Goal: Task Accomplishment & Management: Complete application form

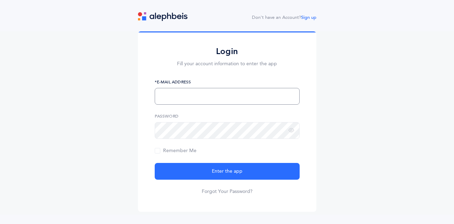
click at [182, 96] on input "text" at bounding box center [227, 96] width 145 height 17
click at [155, 163] on button "Enter the app" at bounding box center [227, 171] width 145 height 17
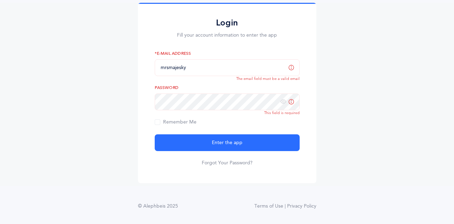
click at [248, 118] on form "mrsmajesky *E-Mail Address The email field must be a valid email Password This …" at bounding box center [227, 108] width 145 height 116
click at [190, 70] on input "mrsmajesky" at bounding box center [227, 67] width 145 height 17
type input "mrsmajesky@chederaz.com"
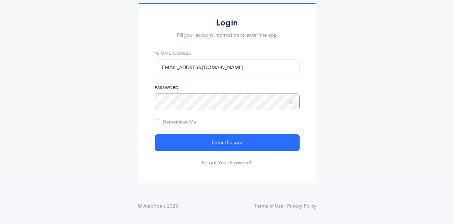
click at [155, 134] on button "Enter the app" at bounding box center [227, 142] width 145 height 17
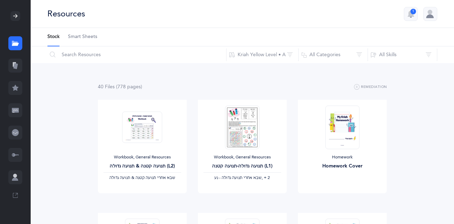
click at [17, 13] on icon at bounding box center [16, 16] width 6 height 6
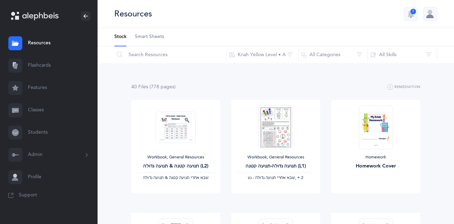
click at [35, 111] on link "Classes" at bounding box center [49, 110] width 98 height 22
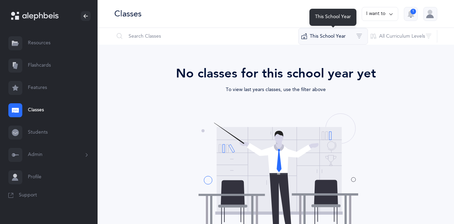
click at [348, 39] on button "This School Year" at bounding box center [333, 36] width 70 height 17
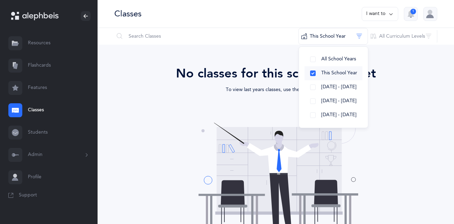
click at [329, 72] on span "This School Year" at bounding box center [339, 73] width 36 height 6
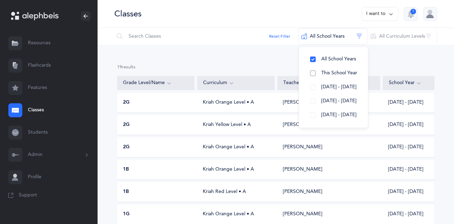
click at [314, 72] on button "This School Year" at bounding box center [333, 73] width 58 height 14
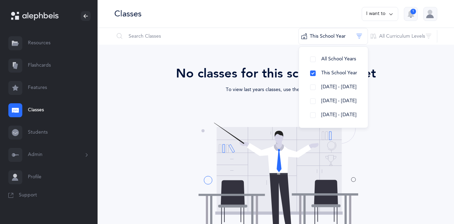
click at [183, 133] on div "No classes for this school year yet To view last years classes, use the filter …" at bounding box center [275, 168] width 317 height 208
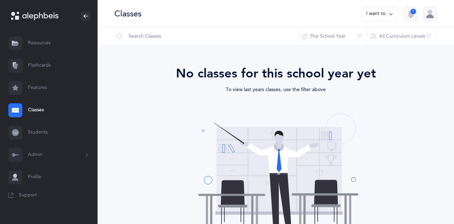
click at [389, 14] on icon at bounding box center [391, 14] width 6 height 8
click at [370, 46] on button "Add new" at bounding box center [373, 48] width 39 height 13
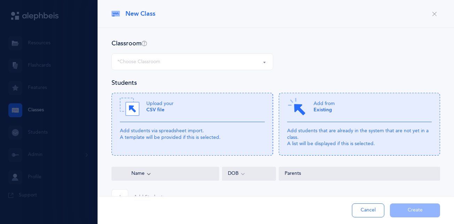
click at [246, 65] on div "*Choose Classroom" at bounding box center [192, 62] width 150 height 12
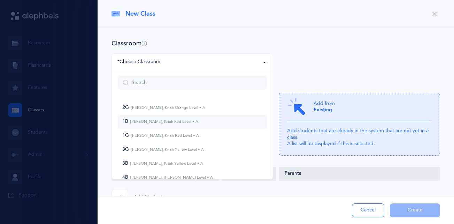
click at [187, 123] on small "[PERSON_NAME], Kriah Red Level • A" at bounding box center [163, 121] width 70 height 5
select select "840"
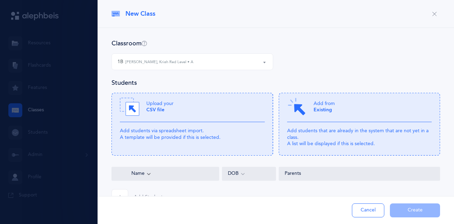
scroll to position [21, 0]
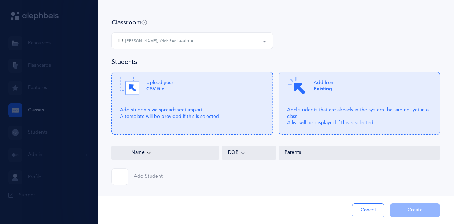
click at [140, 176] on span "Add Student" at bounding box center [148, 176] width 29 height 7
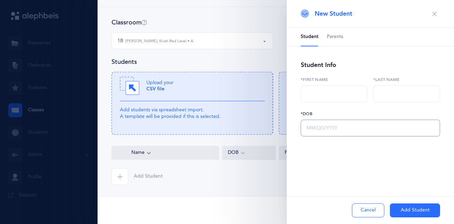
click at [320, 124] on input "text" at bounding box center [370, 127] width 139 height 17
paste input "[DATE]"
type input "[DATE]"
click at [322, 93] on input "text" at bounding box center [334, 93] width 67 height 17
type input "[PERSON_NAME]"
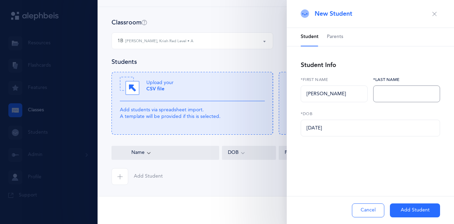
click at [383, 94] on input "text" at bounding box center [406, 93] width 67 height 17
type input "Ash"
click at [411, 214] on button "Add Student" at bounding box center [415, 210] width 50 height 14
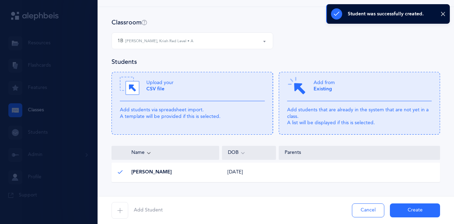
click at [121, 209] on icon "button" at bounding box center [120, 210] width 6 height 6
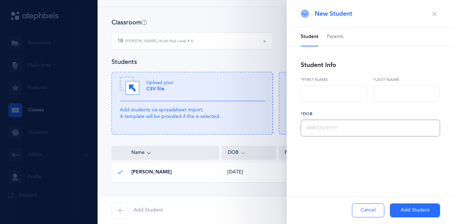
click at [341, 133] on input "text" at bounding box center [370, 127] width 139 height 17
paste input "[DATE]"
type input "[DATE]"
click at [326, 88] on input "text" at bounding box center [334, 93] width 67 height 17
type input "[PERSON_NAME]"
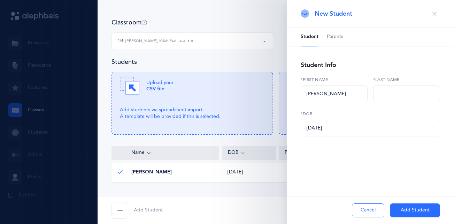
click at [365, 142] on div "Student Parents Student Info [PERSON_NAME] *First name *Last name [DATE] *DOB A…" at bounding box center [370, 106] width 167 height 156
click at [382, 94] on input "text" at bounding box center [406, 93] width 67 height 17
type input "Bleznick"
click at [429, 213] on button "Add Student" at bounding box center [415, 210] width 50 height 14
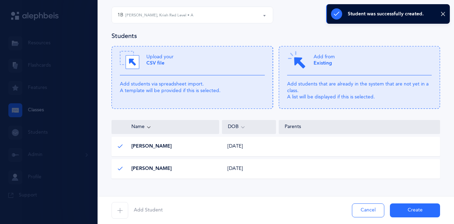
scroll to position [65, 0]
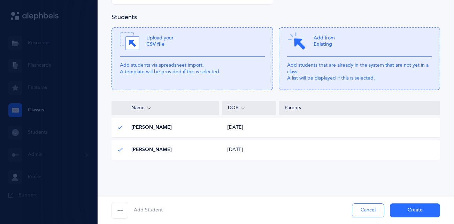
click at [157, 212] on span "Add Student" at bounding box center [148, 210] width 29 height 7
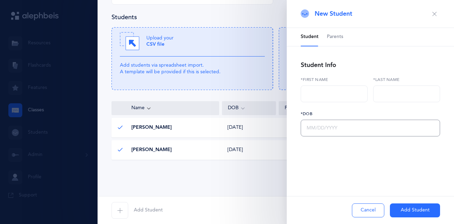
click at [352, 122] on input "text" at bounding box center [370, 127] width 139 height 17
paste input "[DATE]"
type input "[DATE]"
click at [341, 96] on input "text" at bounding box center [334, 93] width 67 height 17
type input "Mendel"
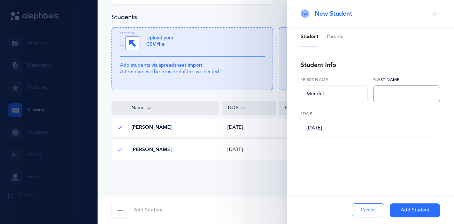
click at [435, 93] on input "text" at bounding box center [406, 93] width 67 height 17
type input "Fraenkel"
click at [410, 210] on button "Add Student" at bounding box center [415, 210] width 50 height 14
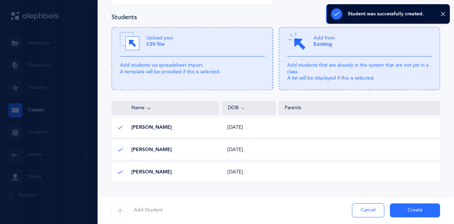
click at [146, 211] on span "Add Student" at bounding box center [148, 210] width 29 height 7
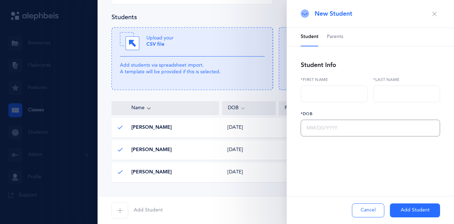
click at [325, 129] on input "text" at bounding box center [370, 127] width 139 height 17
paste input "[DATE]"
type input "[DATE]"
click at [316, 95] on input "text" at bounding box center [334, 93] width 67 height 17
type input "Benji"
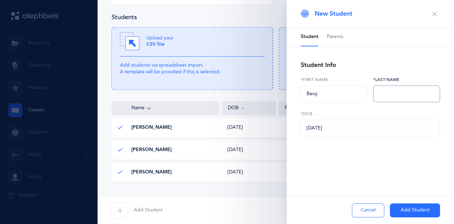
click at [388, 93] on input "text" at bounding box center [406, 93] width 67 height 17
type input "Goldtsman"
click at [413, 212] on button "Add Student" at bounding box center [415, 210] width 50 height 14
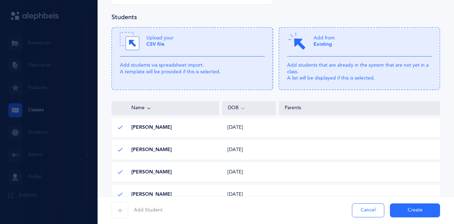
click at [146, 210] on span "Add Student" at bounding box center [148, 210] width 29 height 7
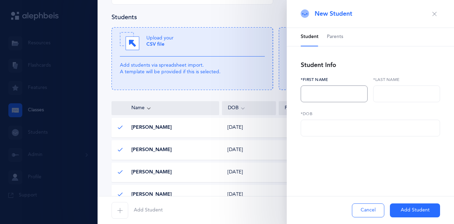
click at [323, 91] on input "text" at bounding box center [334, 93] width 67 height 17
type input "[PERSON_NAME]"
click at [407, 93] on input "text" at bounding box center [406, 93] width 67 height 17
type input "Kandov"
click at [381, 130] on input "text" at bounding box center [370, 127] width 139 height 17
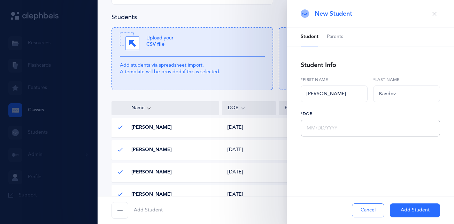
paste input "[DATE]"
type input "[DATE]"
click at [413, 207] on button "Add Student" at bounding box center [415, 210] width 50 height 14
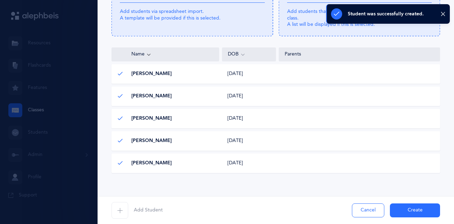
scroll to position [132, 0]
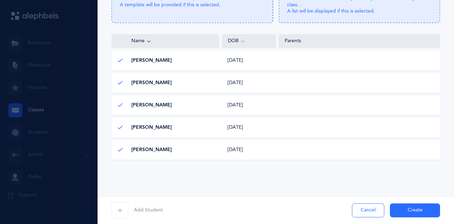
click at [143, 210] on span "Add Student" at bounding box center [148, 210] width 29 height 7
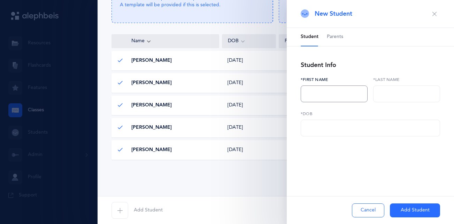
click at [315, 94] on input "text" at bounding box center [334, 93] width 67 height 17
type input "Lipah"
click at [395, 94] on input "text" at bounding box center [406, 93] width 67 height 17
type input "[PERSON_NAME]"
click at [376, 125] on input "text" at bounding box center [370, 127] width 139 height 17
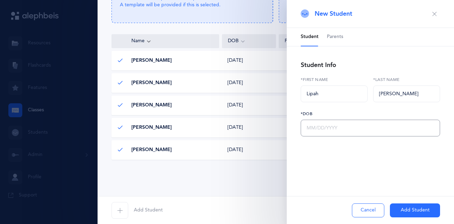
paste input "[DATE]"
type input "[DATE]"
click at [413, 211] on button "Add Student" at bounding box center [415, 210] width 50 height 14
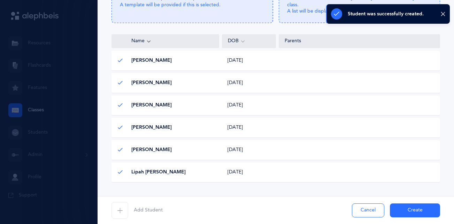
click at [149, 210] on span "Add Student" at bounding box center [148, 210] width 29 height 7
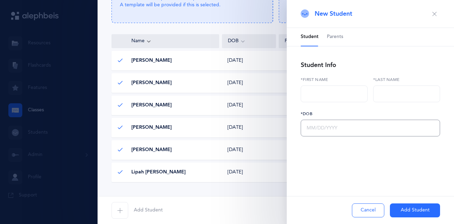
click at [330, 128] on input "text" at bounding box center [370, 127] width 139 height 17
paste input "[DATE]"
type input "[DATE]"
click at [331, 91] on input "text" at bounding box center [334, 93] width 67 height 17
type input "[PERSON_NAME]"
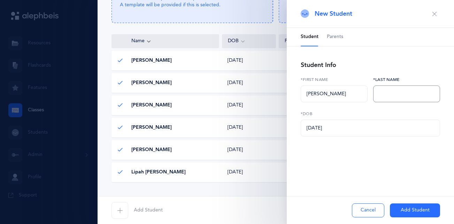
click at [395, 92] on input "text" at bounding box center [406, 93] width 67 height 17
type input "[PERSON_NAME]"
click at [416, 211] on button "Add Student" at bounding box center [415, 210] width 50 height 14
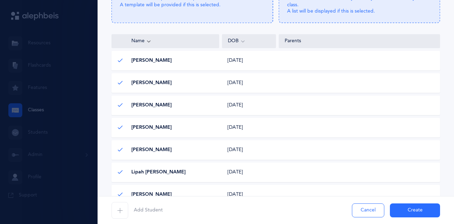
click at [140, 210] on span "Add Student" at bounding box center [148, 210] width 29 height 7
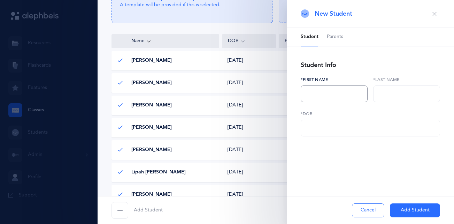
click at [330, 93] on input "text" at bounding box center [334, 93] width 67 height 17
click at [330, 129] on input "text" at bounding box center [370, 127] width 139 height 17
paste input "[DATE]"
type input "[DATE]"
click at [336, 96] on input "text" at bounding box center [334, 93] width 67 height 17
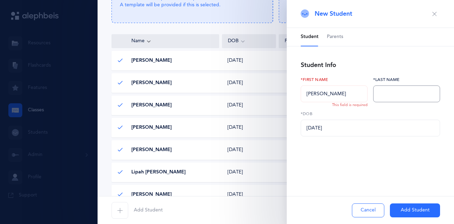
type input "[PERSON_NAME]"
click at [386, 94] on input "text" at bounding box center [406, 93] width 67 height 17
type input "Lipskier"
click at [415, 213] on button "Add Student" at bounding box center [415, 210] width 50 height 14
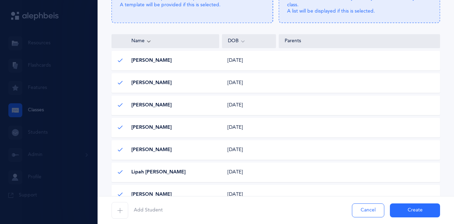
click at [403, 208] on button "Create" at bounding box center [415, 210] width 50 height 14
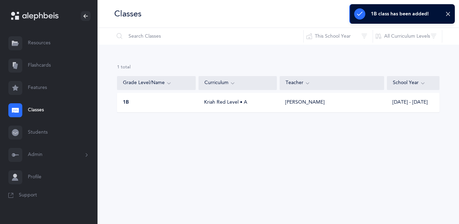
click at [212, 106] on div "Kriah Red Level • A" at bounding box center [238, 102] width 78 height 7
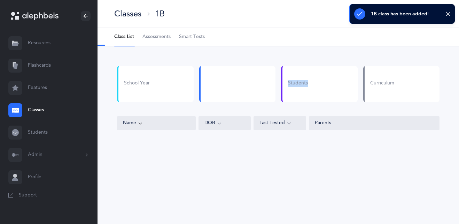
click at [212, 106] on div "School Year Students Curriculum" at bounding box center [278, 87] width 328 height 42
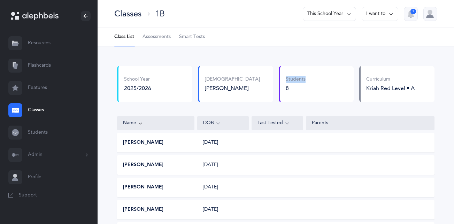
click at [388, 13] on icon at bounding box center [391, 14] width 6 height 8
click at [361, 34] on button "Edit class" at bounding box center [367, 36] width 50 height 13
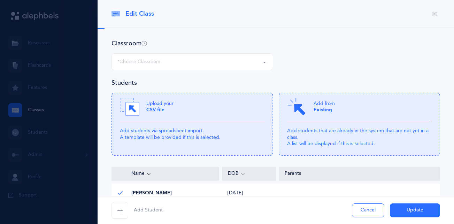
select select "840"
click at [150, 209] on span "Add Student" at bounding box center [148, 210] width 29 height 7
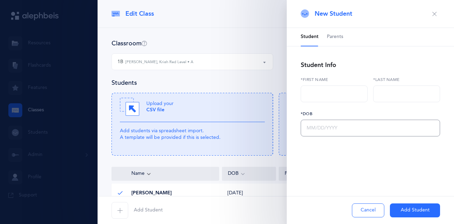
click at [335, 128] on input "text" at bounding box center [370, 127] width 139 height 17
paste input "[DATE]"
type input "[DATE]"
click at [323, 94] on input "text" at bounding box center [334, 93] width 67 height 17
type input "Eliya"
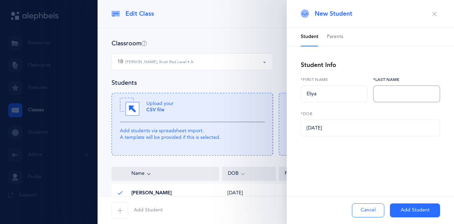
click at [386, 94] on input "text" at bounding box center [406, 93] width 67 height 17
type input "Ohana"
click at [408, 212] on button "Add Student" at bounding box center [415, 210] width 50 height 14
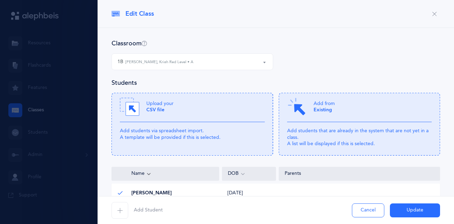
click at [151, 209] on span "Add Student" at bounding box center [148, 210] width 29 height 7
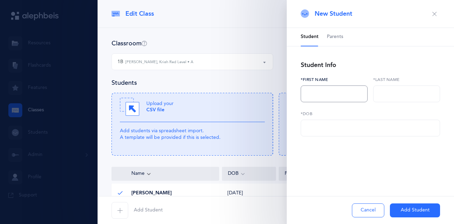
click at [320, 93] on input "text" at bounding box center [334, 93] width 67 height 17
type input "[PERSON_NAME]"
click at [387, 93] on input "text" at bounding box center [406, 93] width 67 height 17
type input "[PERSON_NAME]"
click at [364, 125] on input "text" at bounding box center [370, 127] width 139 height 17
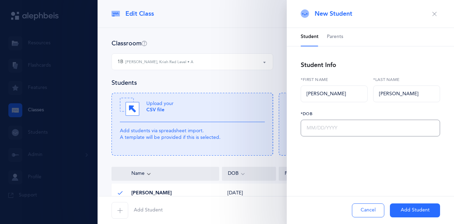
paste input "[DATE]"
type input "[DATE]"
click at [412, 210] on button "Add Student" at bounding box center [415, 210] width 50 height 14
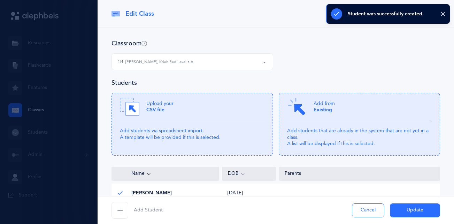
click at [149, 203] on button "Add Student" at bounding box center [136, 210] width 51 height 17
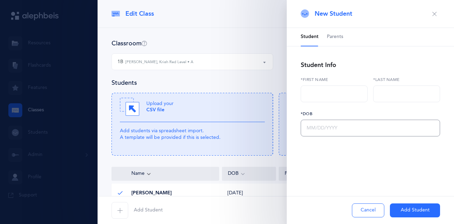
click at [323, 131] on input "text" at bounding box center [370, 127] width 139 height 17
paste input "[DATE]"
type input "[DATE]"
click at [312, 94] on input "text" at bounding box center [334, 93] width 67 height 17
type input "[PERSON_NAME]"
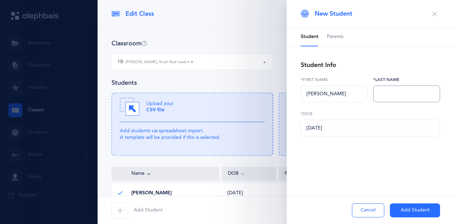
click at [395, 93] on input "text" at bounding box center [406, 93] width 67 height 17
type input "Zirkind"
click at [337, 95] on input "[PERSON_NAME]" at bounding box center [334, 93] width 67 height 17
type input "[PERSON_NAME] [PERSON_NAME]"
click at [418, 212] on button "Add Student" at bounding box center [415, 210] width 50 height 14
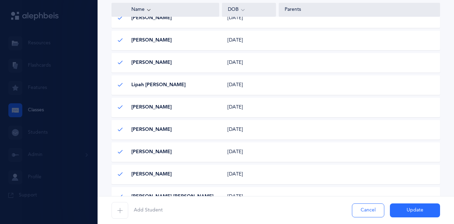
scroll to position [266, 0]
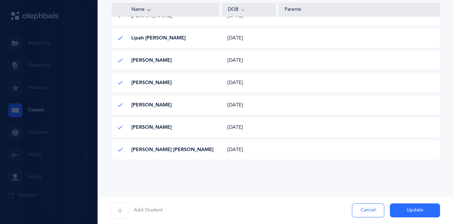
click at [418, 211] on button "Update" at bounding box center [415, 210] width 50 height 14
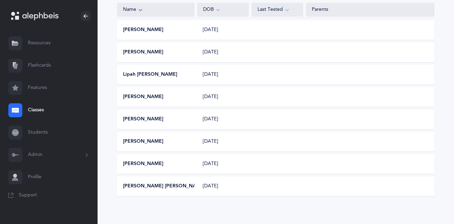
scroll to position [182, 0]
